Goal: Task Accomplishment & Management: Complete application form

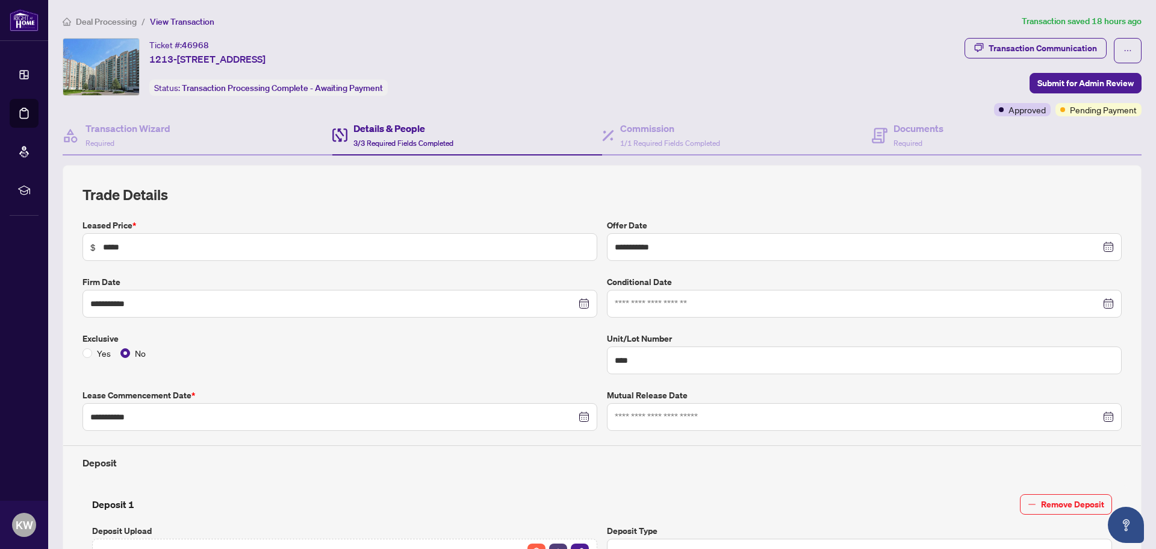
click at [113, 19] on span "Deal Processing" at bounding box center [106, 21] width 61 height 11
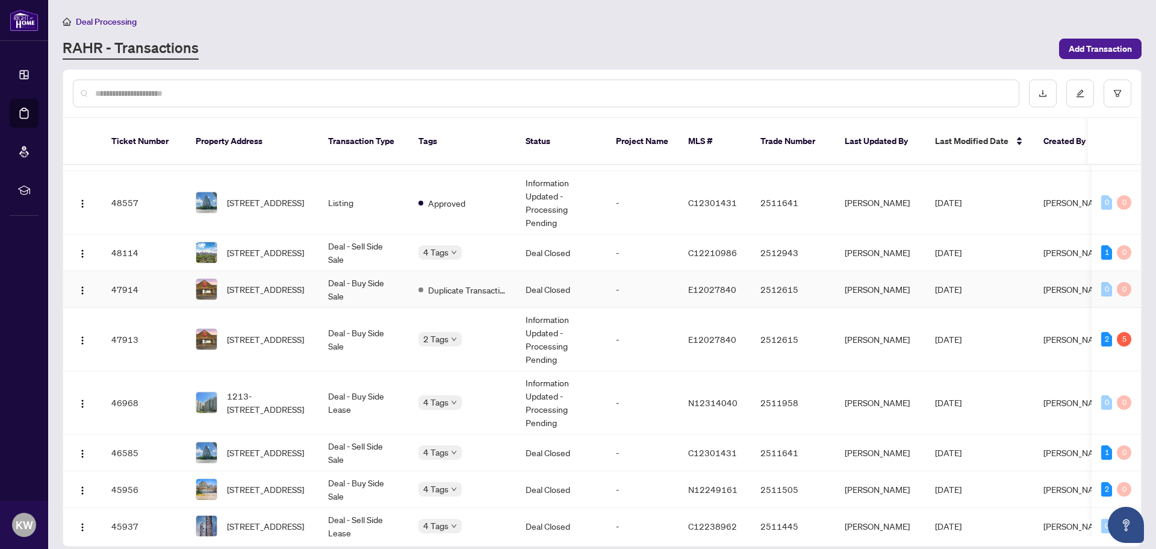
scroll to position [241, 0]
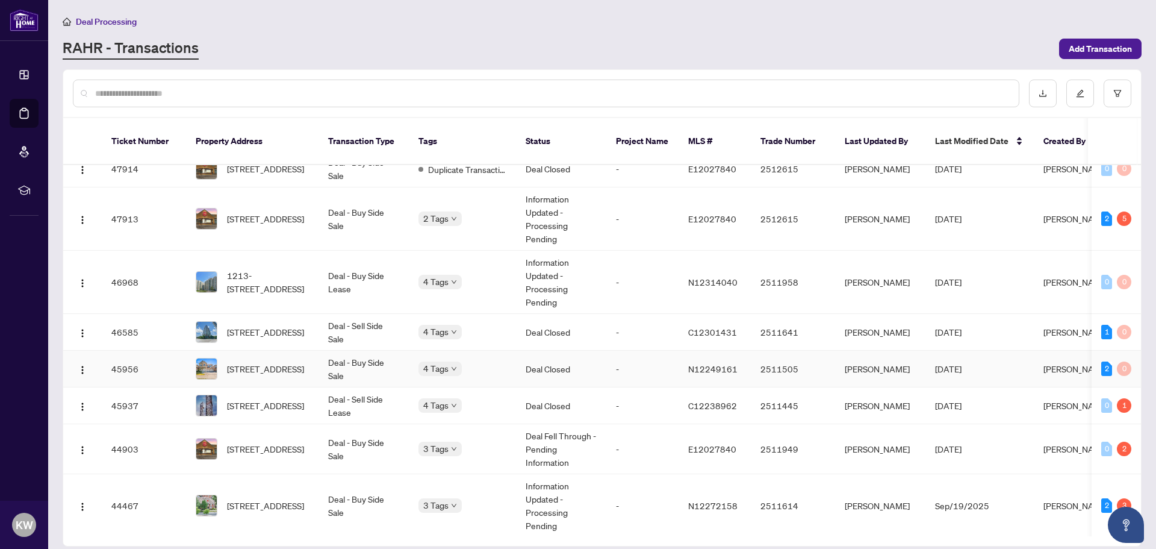
click at [369, 361] on td "Deal - Buy Side Sale" at bounding box center [364, 369] width 90 height 37
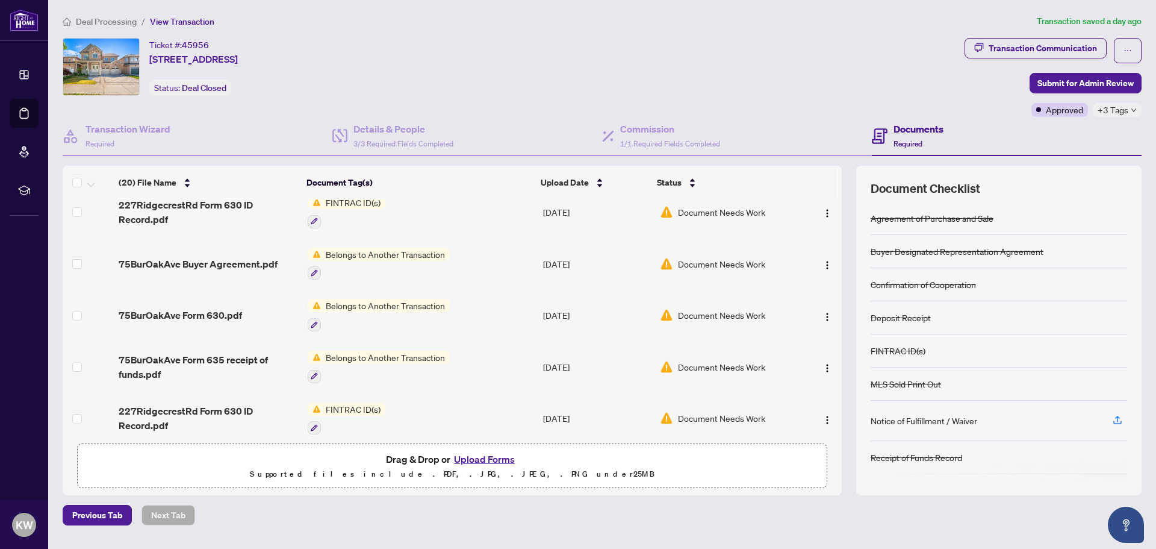
scroll to position [482, 0]
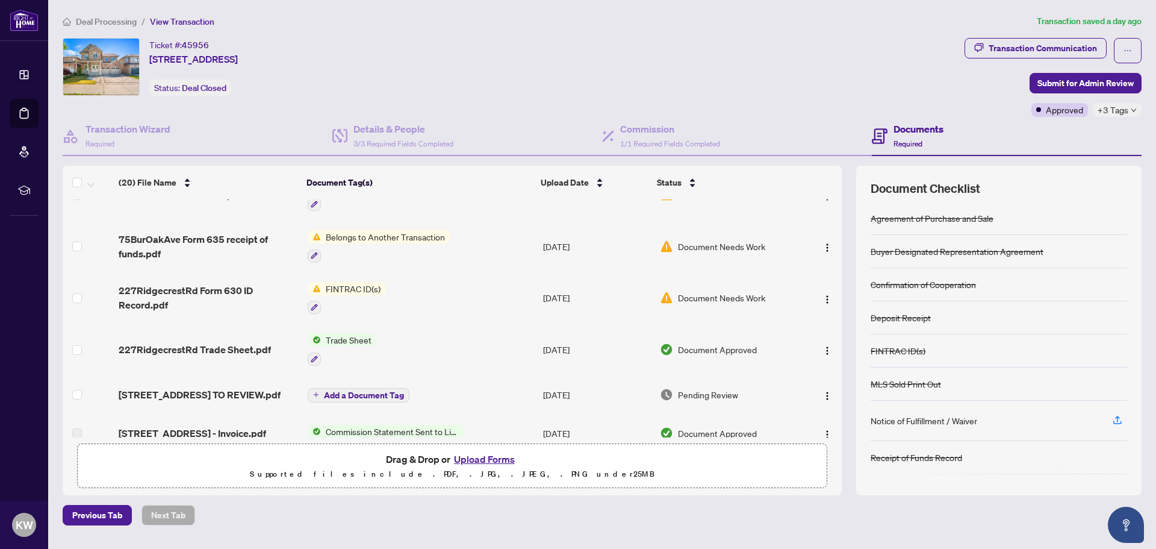
click at [341, 335] on span "Trade Sheet" at bounding box center [348, 339] width 55 height 13
click at [320, 393] on span "Trade Sheet" at bounding box center [314, 396] width 55 height 13
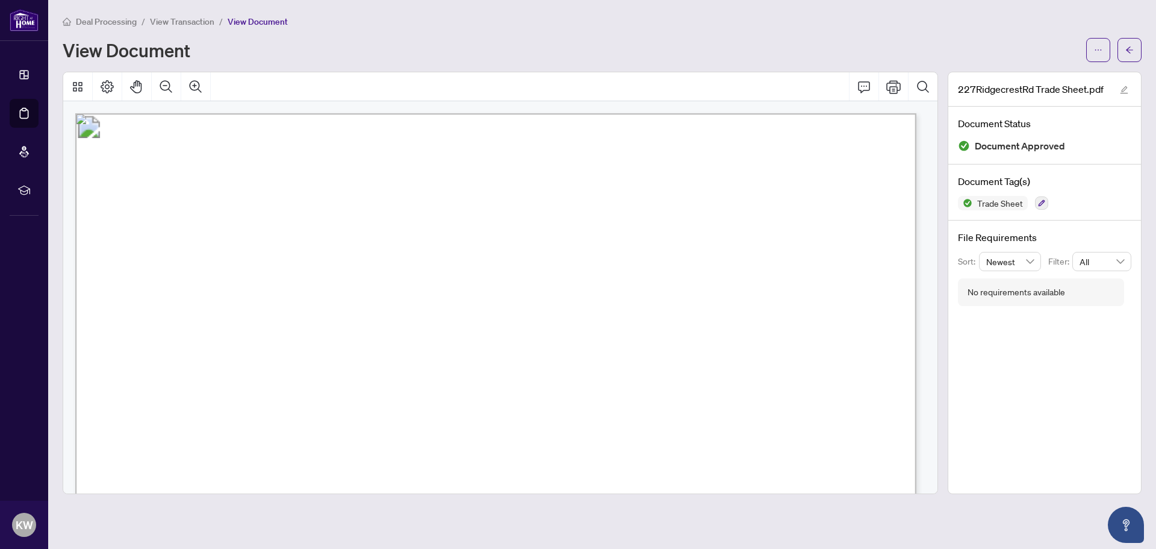
scroll to position [181, 0]
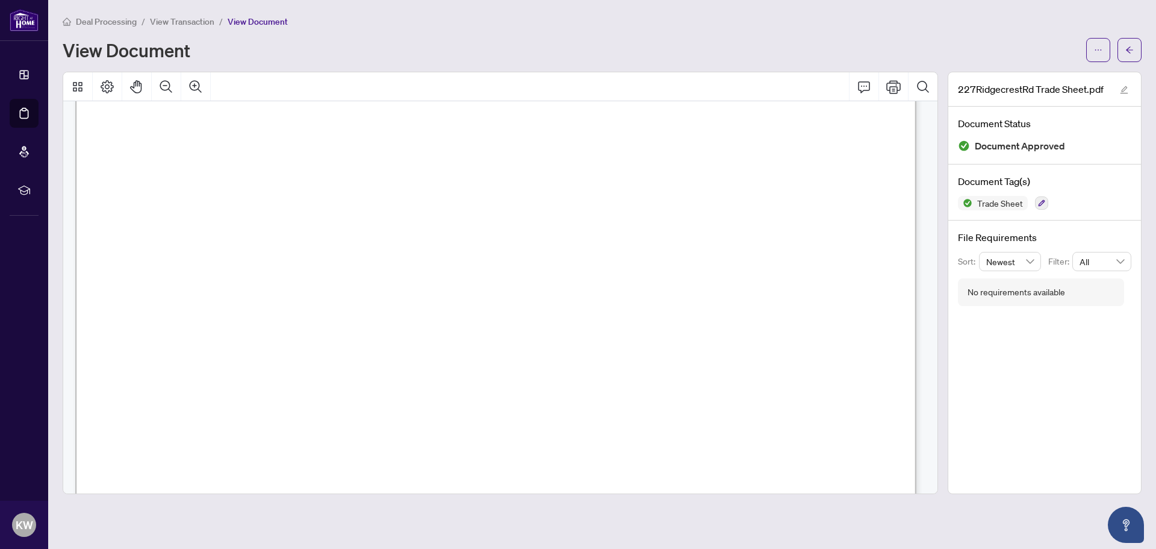
click at [196, 26] on span "View Transaction" at bounding box center [182, 21] width 64 height 11
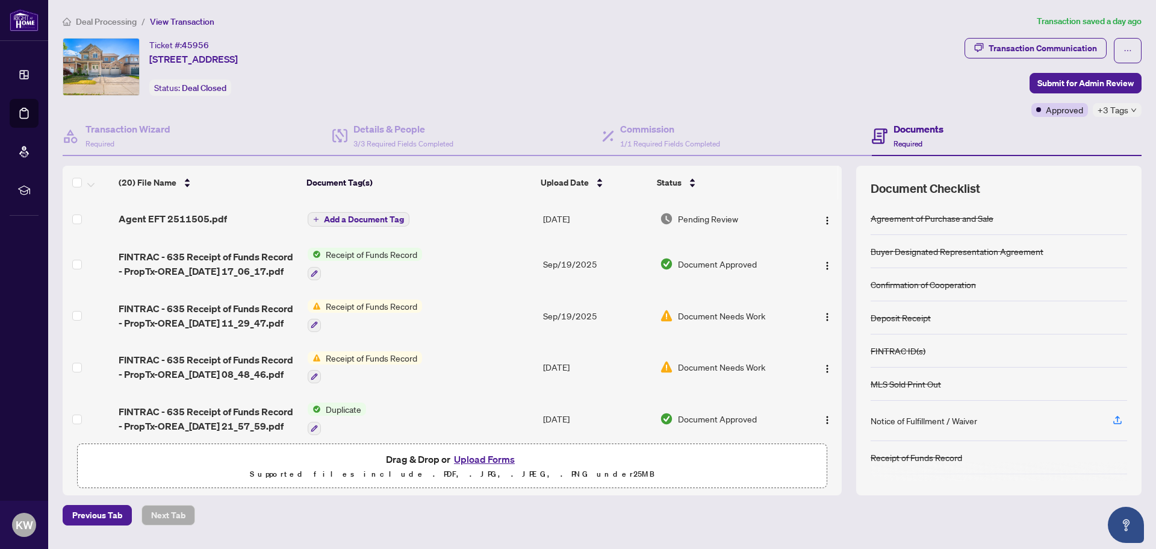
click at [353, 257] on span "Receipt of Funds Record" at bounding box center [371, 254] width 101 height 13
click at [363, 311] on span "Receipt of Funds Record" at bounding box center [361, 313] width 101 height 13
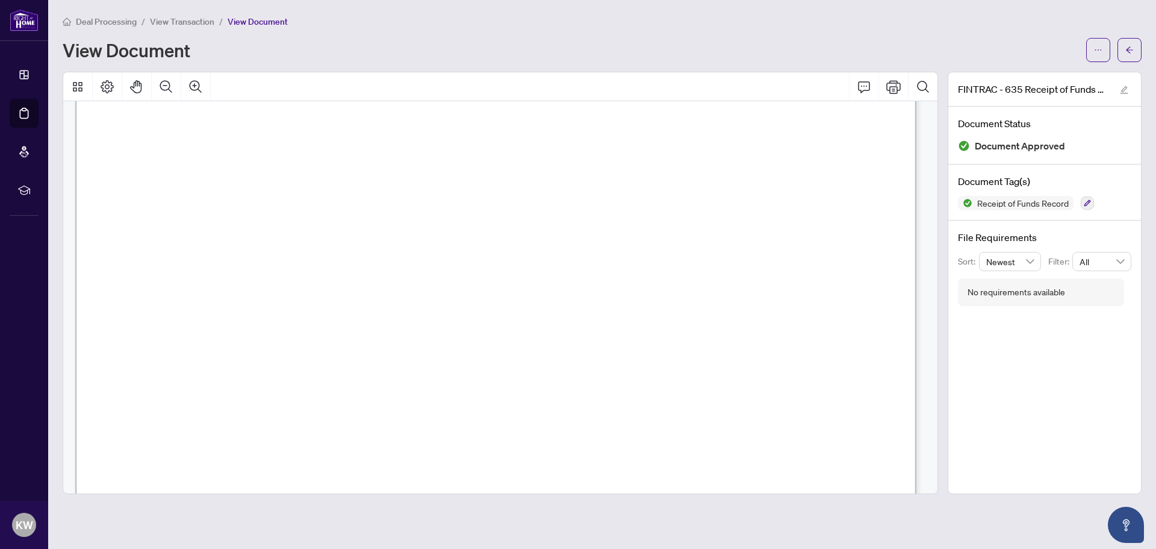
scroll to position [1325, 0]
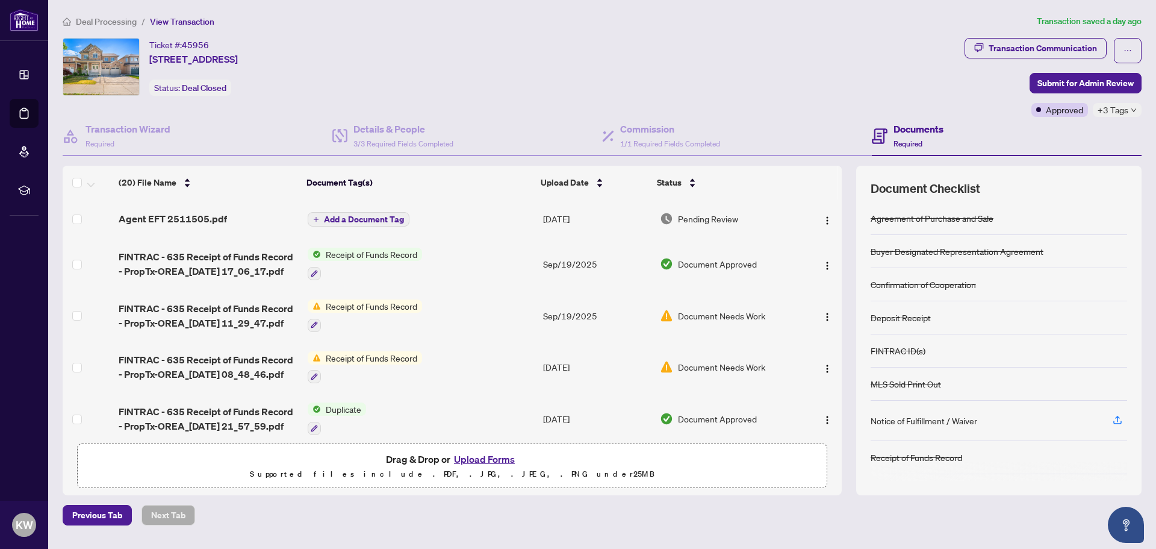
click at [113, 18] on span "Deal Processing" at bounding box center [106, 21] width 61 height 11
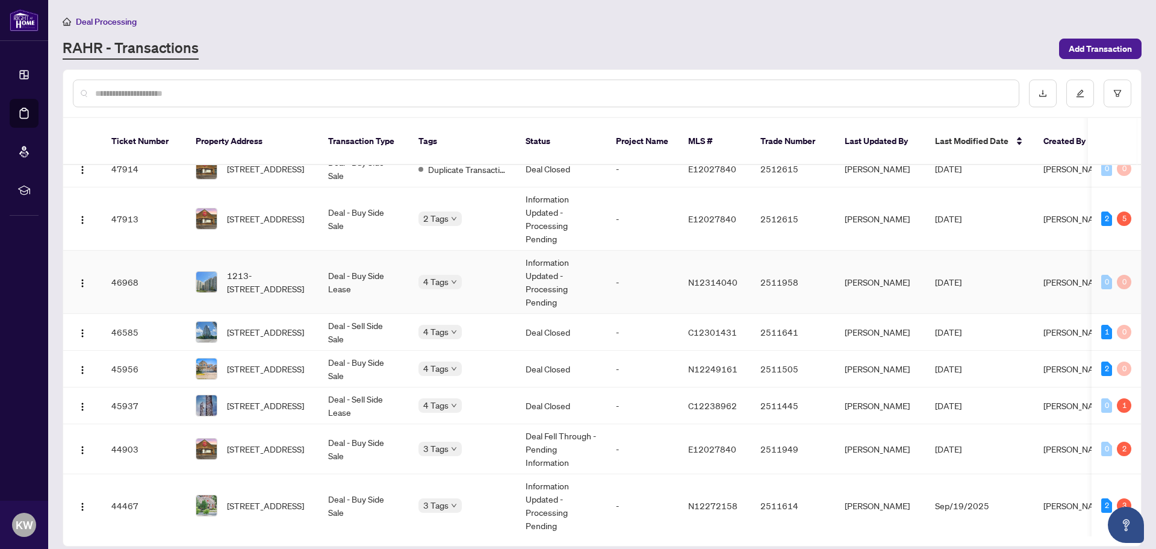
scroll to position [361, 0]
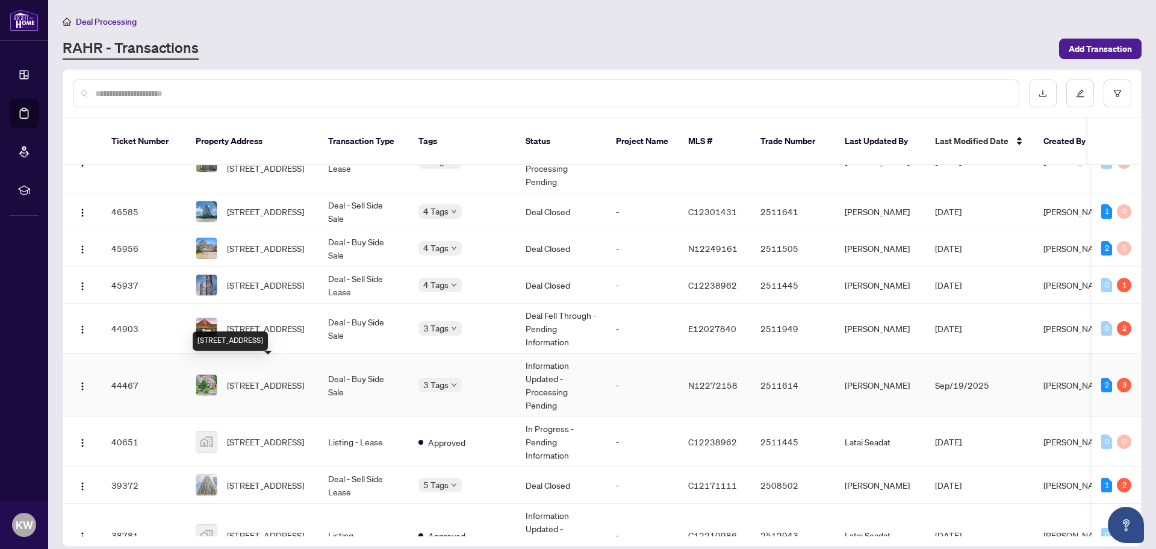
click at [246, 378] on span "[STREET_ADDRESS]" at bounding box center [265, 384] width 77 height 13
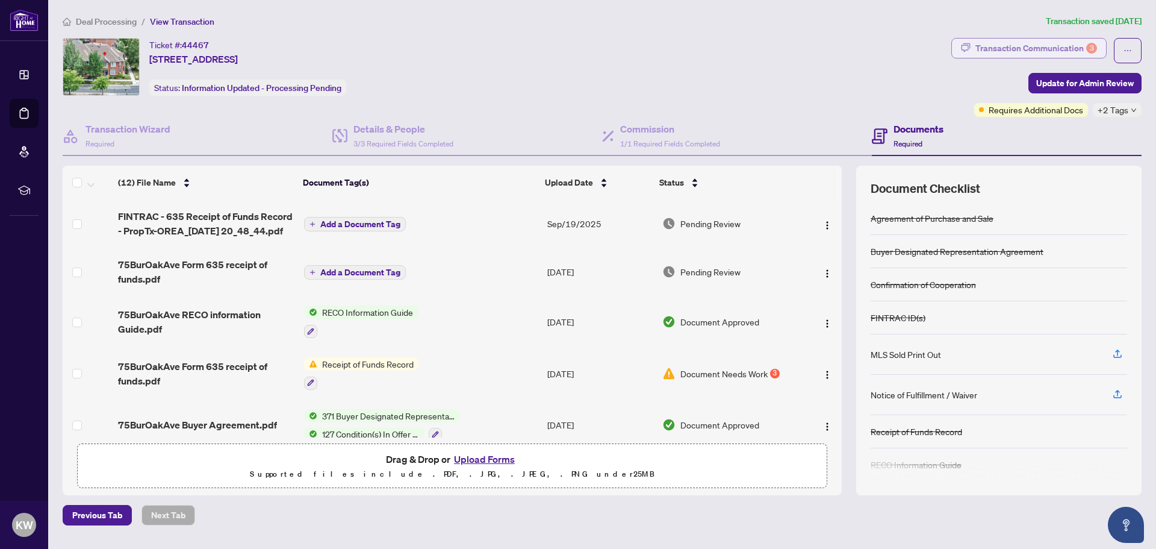
click at [1000, 43] on div "Transaction Communication 3" at bounding box center [1037, 48] width 122 height 19
type textarea "**********"
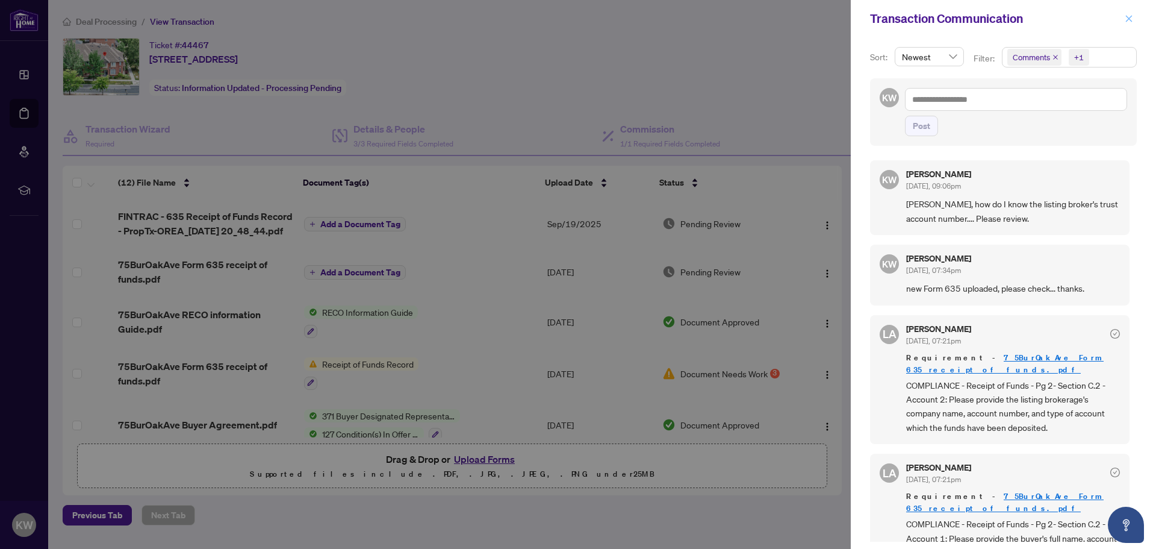
click at [1129, 17] on icon "close" at bounding box center [1129, 18] width 8 height 8
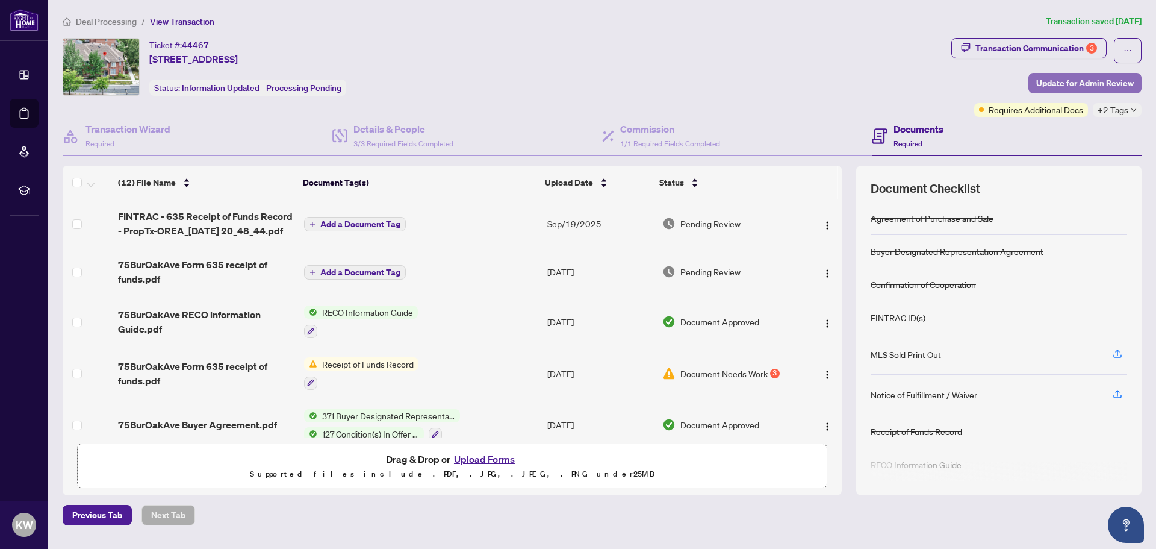
click at [1057, 88] on span "Update for Admin Review" at bounding box center [1085, 82] width 98 height 19
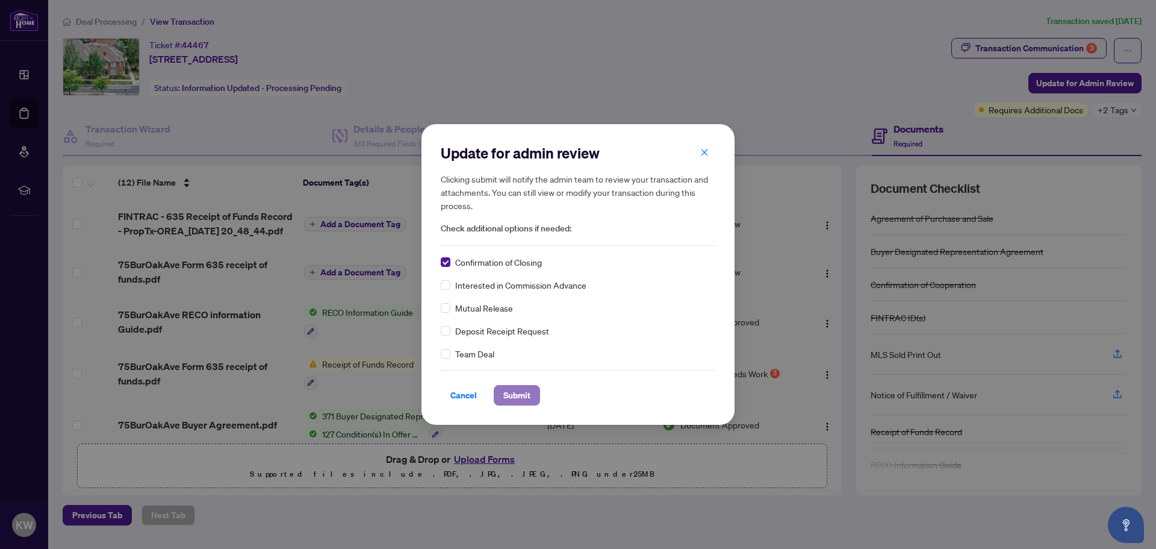
click at [500, 396] on button "Submit" at bounding box center [517, 395] width 46 height 20
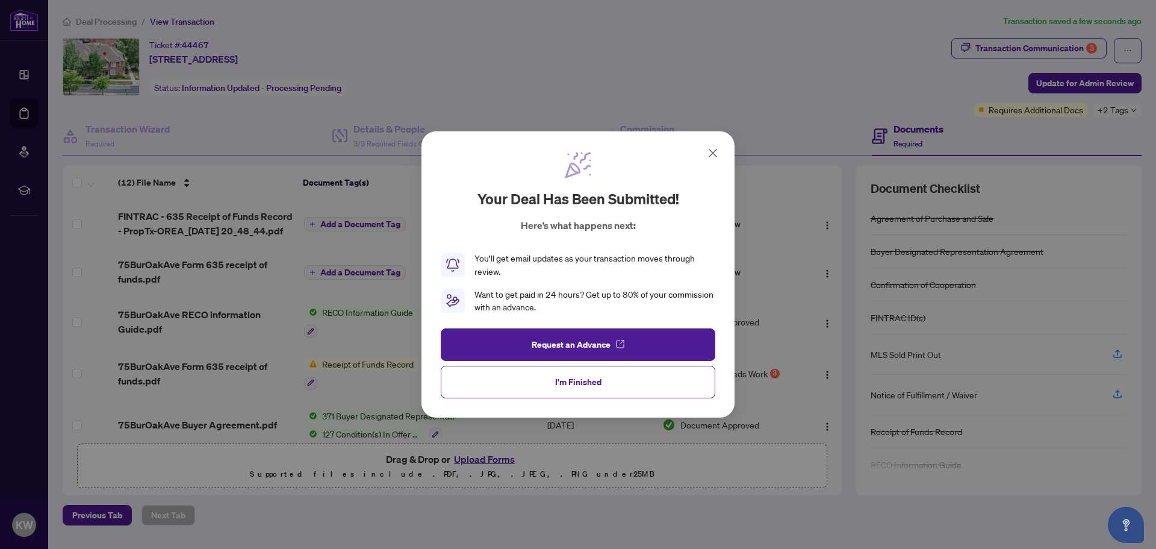
click at [569, 382] on span "I'm Finished" at bounding box center [578, 381] width 46 height 19
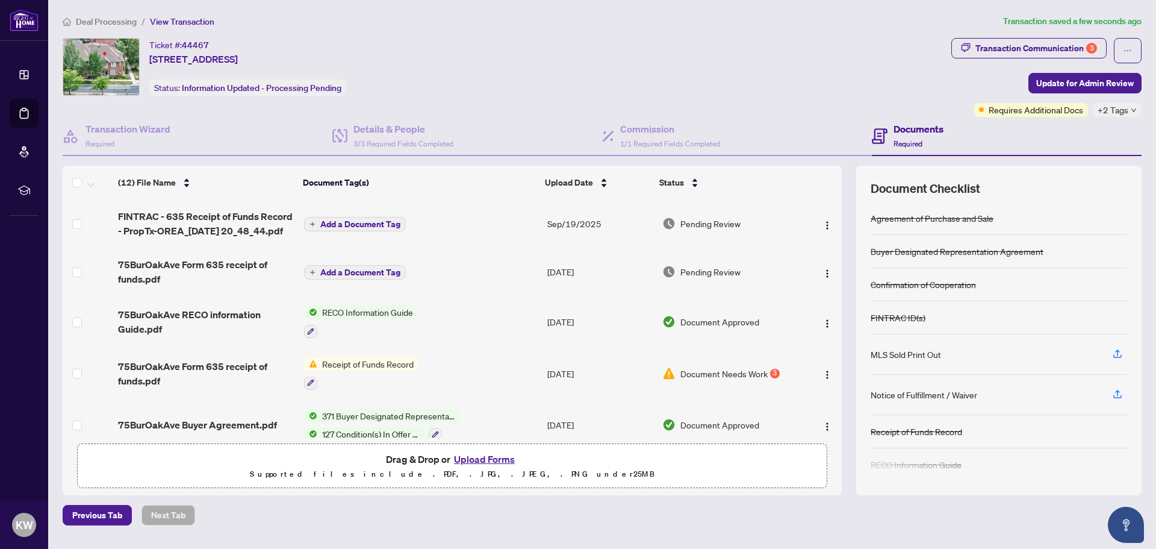
click at [112, 21] on span "Deal Processing" at bounding box center [106, 21] width 61 height 11
